Goal: Task Accomplishment & Management: Manage account settings

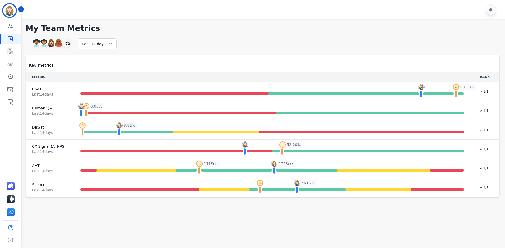
click at [488, 31] on h1 "My Team Metrics" at bounding box center [263, 28] width 474 height 9
click at [21, 8] on icon "Sidebar" at bounding box center [21, 9] width 4 height 4
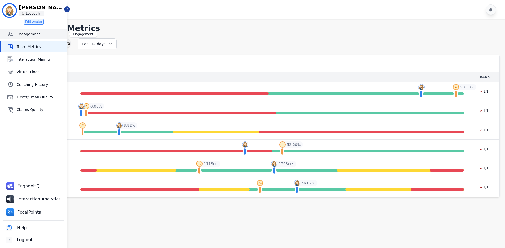
click at [13, 30] on link "Engagement" at bounding box center [34, 34] width 67 height 11
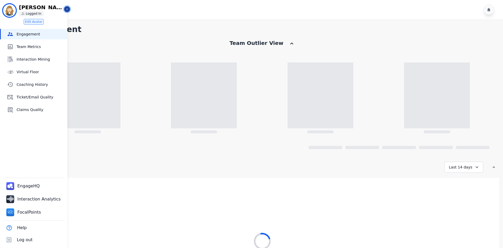
click at [67, 9] on icon "Sidebar" at bounding box center [67, 9] width 4 height 4
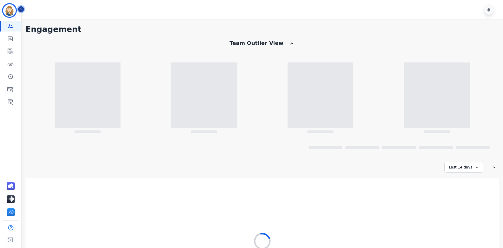
scroll to position [61, 0]
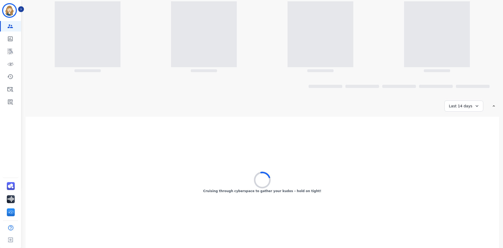
click at [472, 100] on div "**********" at bounding box center [262, 45] width 473 height 134
click at [471, 103] on div "Last 14 days" at bounding box center [463, 106] width 39 height 11
click at [465, 159] on li "Last 90 days" at bounding box center [467, 157] width 26 height 5
